Goal: Task Accomplishment & Management: Use online tool/utility

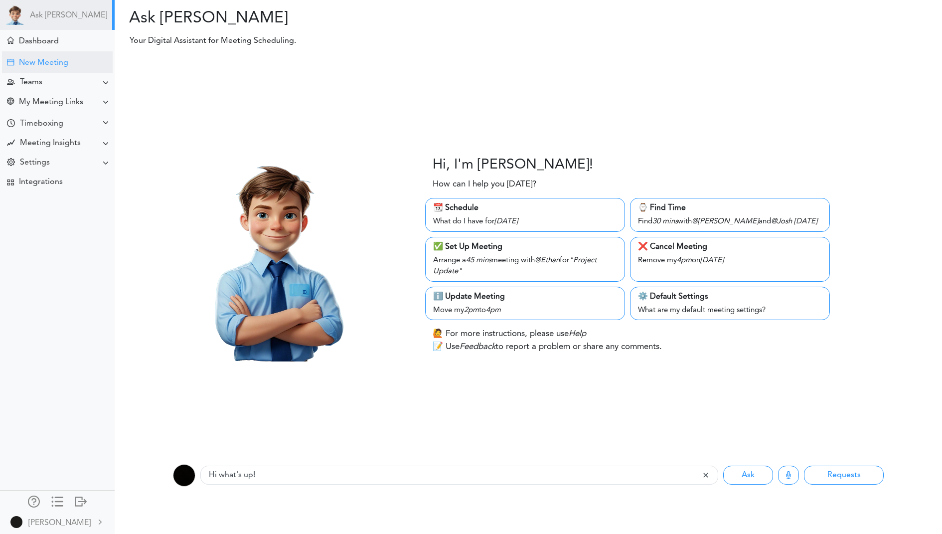
click at [41, 64] on div "New Meeting" at bounding box center [43, 62] width 49 height 9
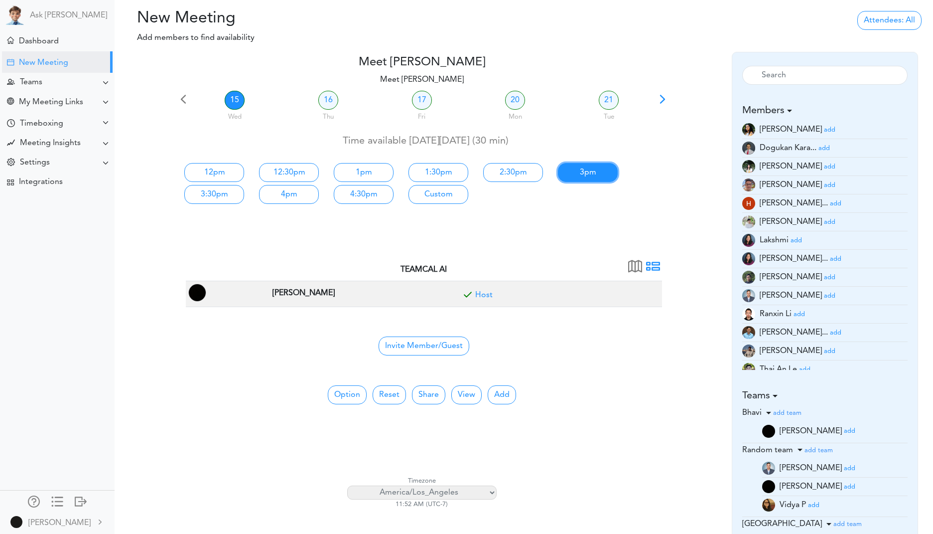
click at [581, 176] on link "3pm" at bounding box center [588, 172] width 60 height 19
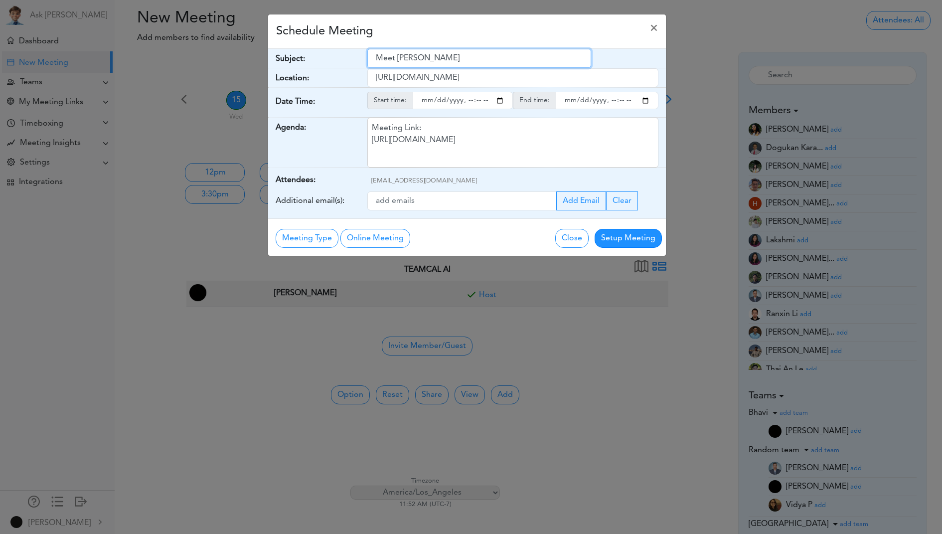
drag, startPoint x: 463, startPoint y: 63, endPoint x: 346, endPoint y: 63, distance: 117.6
click at [346, 63] on div "Subject: Meet Jagi Singh" at bounding box center [467, 58] width 398 height 19
click at [506, 470] on div "Schedule Meeting × Your Name: (required) Jagi Jagi Email: (required) jagik22@gm…" at bounding box center [471, 267] width 942 height 534
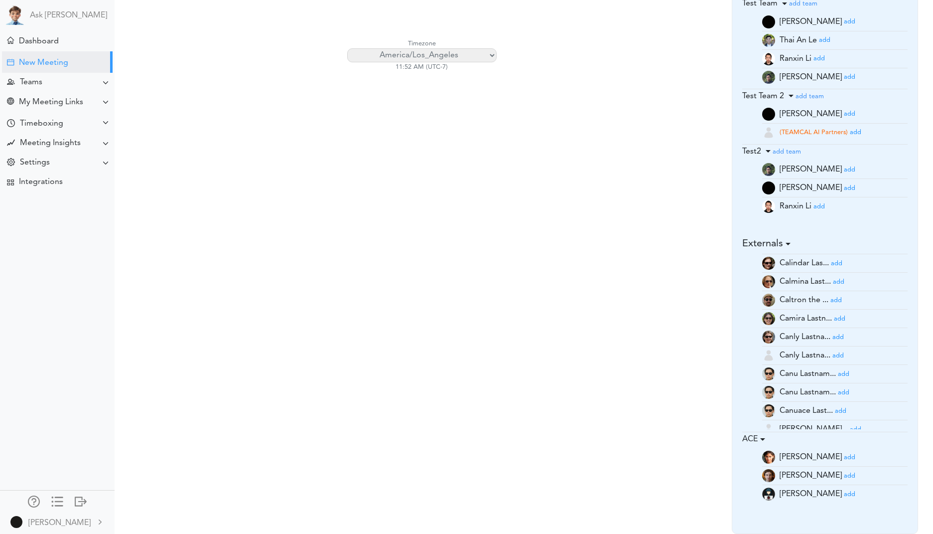
scroll to position [100, 0]
click at [844, 457] on small "add" at bounding box center [849, 457] width 11 height 6
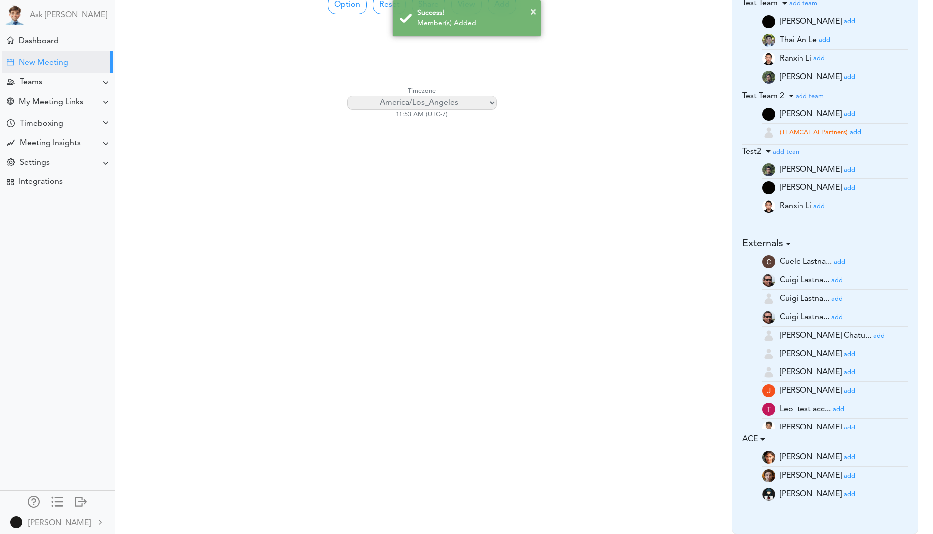
scroll to position [249, 0]
click at [844, 475] on small "add" at bounding box center [849, 475] width 11 height 6
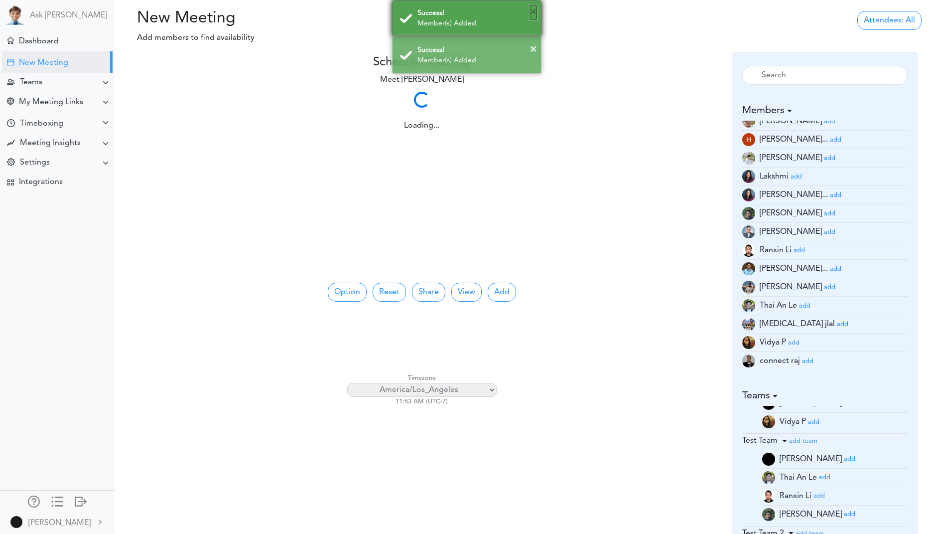
click at [531, 10] on button "×" at bounding box center [533, 12] width 6 height 15
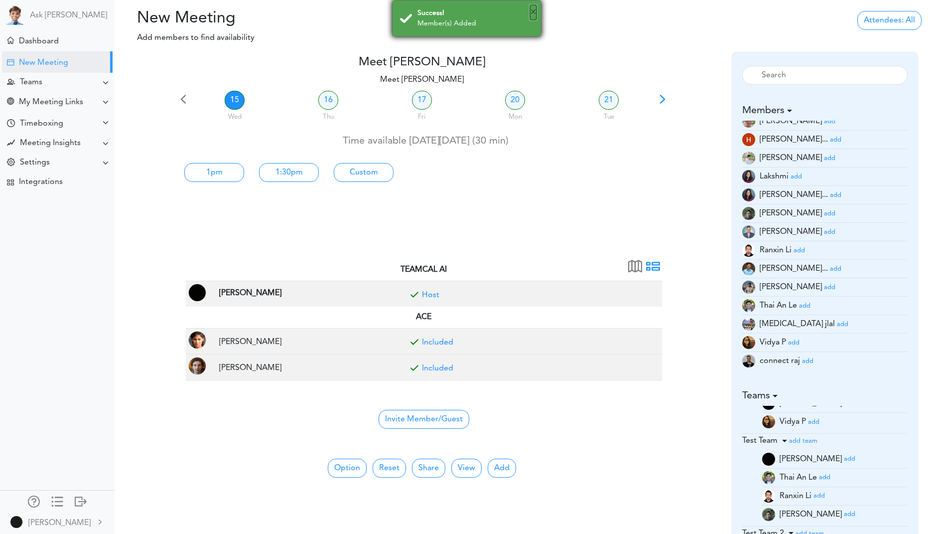
click at [532, 11] on button "×" at bounding box center [533, 12] width 6 height 15
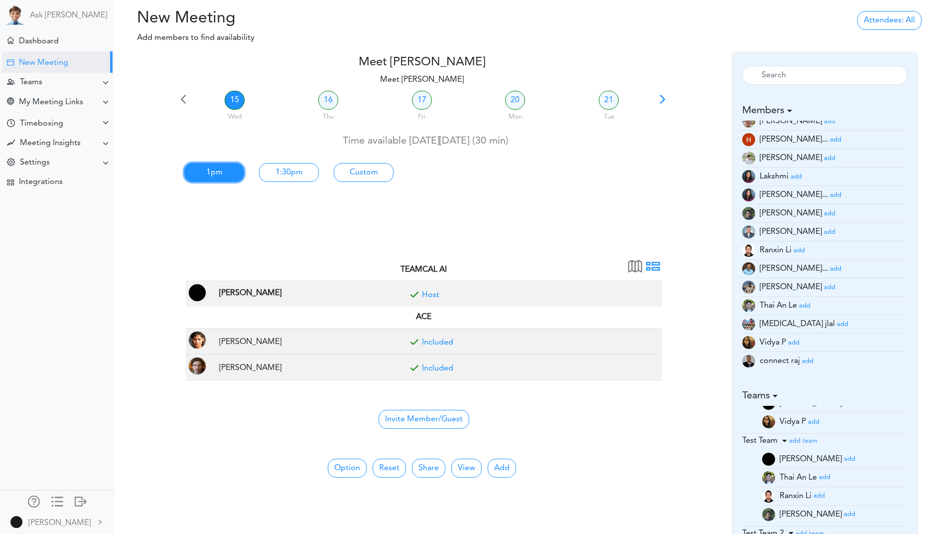
click at [222, 176] on link "1pm" at bounding box center [214, 172] width 60 height 19
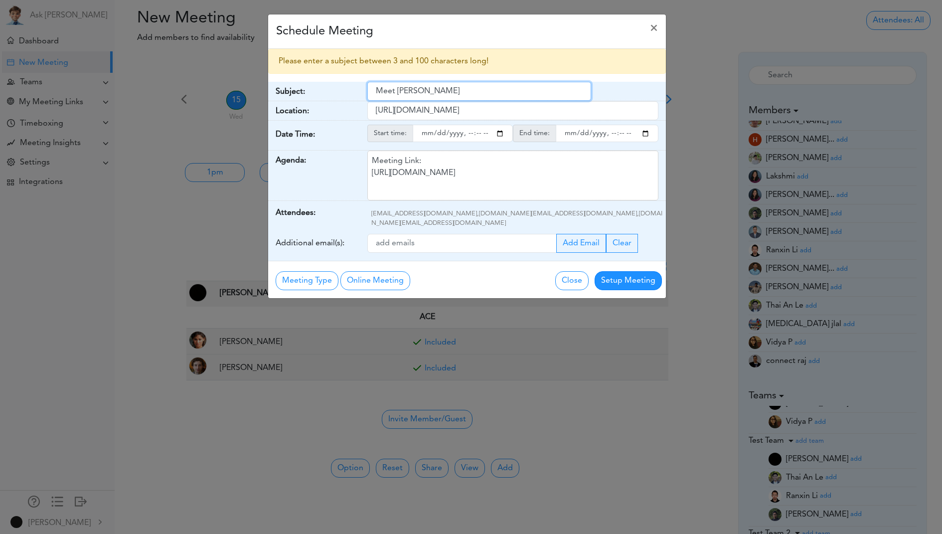
drag, startPoint x: 464, startPoint y: 95, endPoint x: 294, endPoint y: 95, distance: 169.9
click at [294, 95] on div "Subject: Meet Jagi Singh" at bounding box center [467, 91] width 398 height 19
type input "Dummy Meeting"
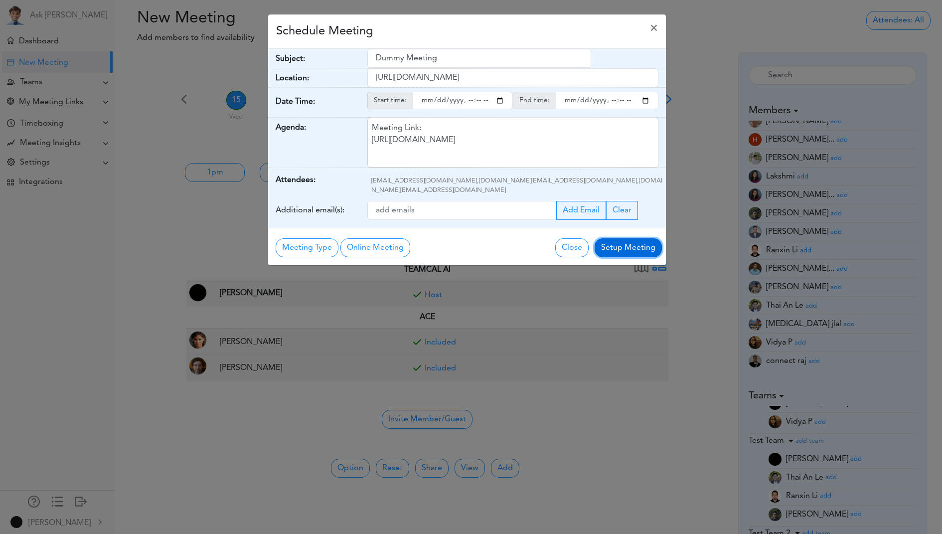
click at [617, 269] on div "Schedule Meeting × Your Name: (required) Jagi Jagi Email: (required) jagik22@gm…" at bounding box center [471, 267] width 942 height 534
click at [617, 241] on button "Setup Meeting" at bounding box center [627, 247] width 67 height 19
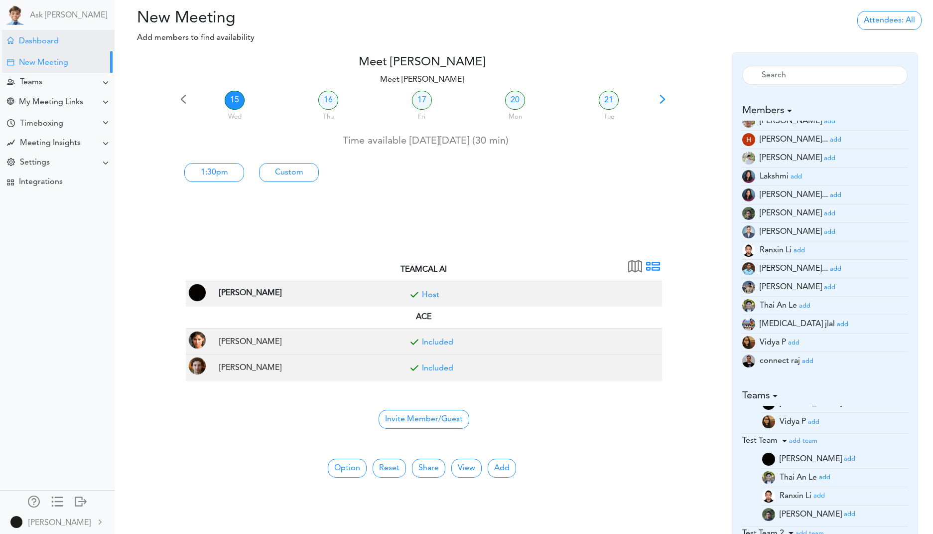
click at [44, 43] on div "Dashboard" at bounding box center [39, 41] width 40 height 9
